Goal: Task Accomplishment & Management: Use online tool/utility

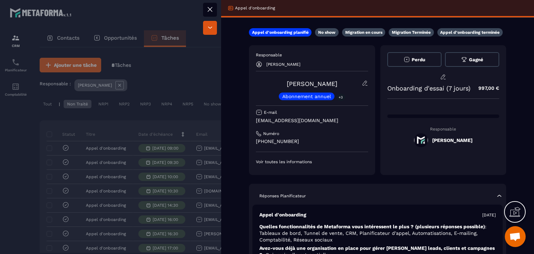
scroll to position [47, 0]
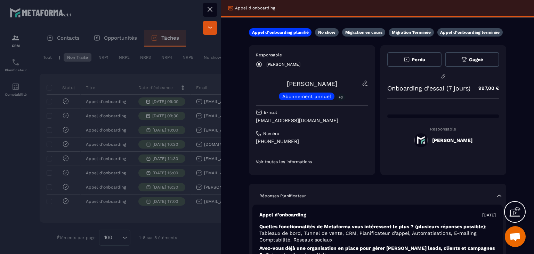
click at [204, 7] on button at bounding box center [210, 10] width 14 height 14
